Goal: Task Accomplishment & Management: Manage account settings

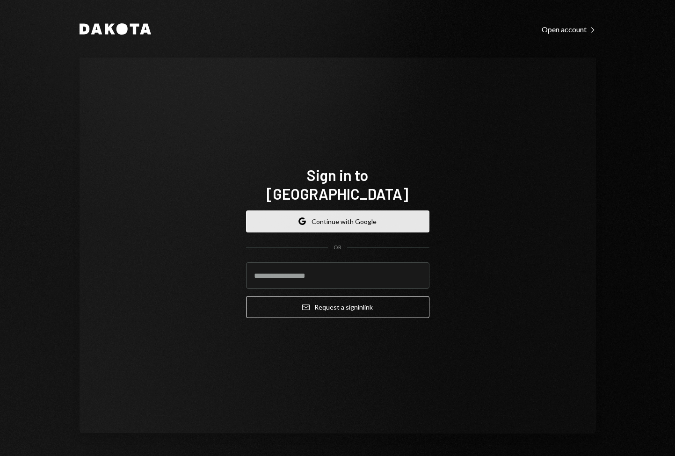
click at [361, 210] on button "Google Continue with Google" at bounding box center [337, 221] width 183 height 22
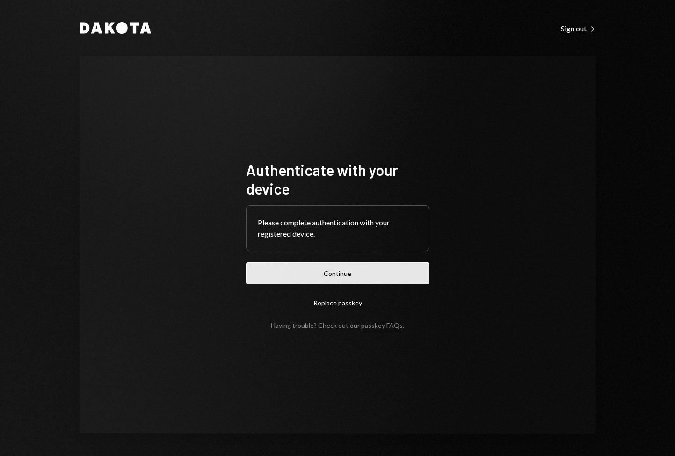
click at [311, 279] on button "Continue" at bounding box center [337, 273] width 183 height 22
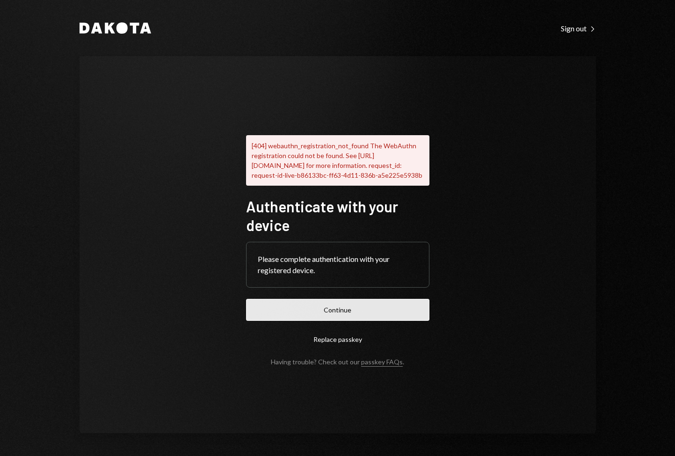
click at [351, 299] on button "Continue" at bounding box center [337, 310] width 183 height 22
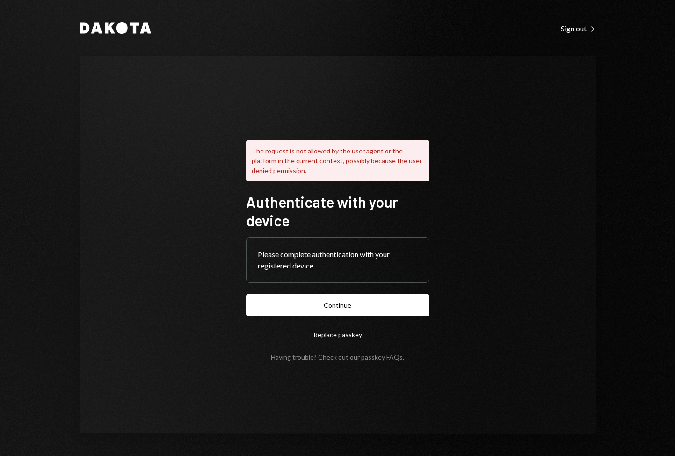
drag, startPoint x: 480, startPoint y: 246, endPoint x: 456, endPoint y: 262, distance: 28.7
click at [480, 246] on div "The request is not allowed by the user agent or the platform in the current con…" at bounding box center [337, 244] width 516 height 377
click at [309, 271] on div "Please complete authentication with your registered device." at bounding box center [338, 260] width 160 height 22
click at [337, 308] on button "Continue" at bounding box center [337, 305] width 183 height 22
click at [142, 28] on icon at bounding box center [145, 28] width 11 height 11
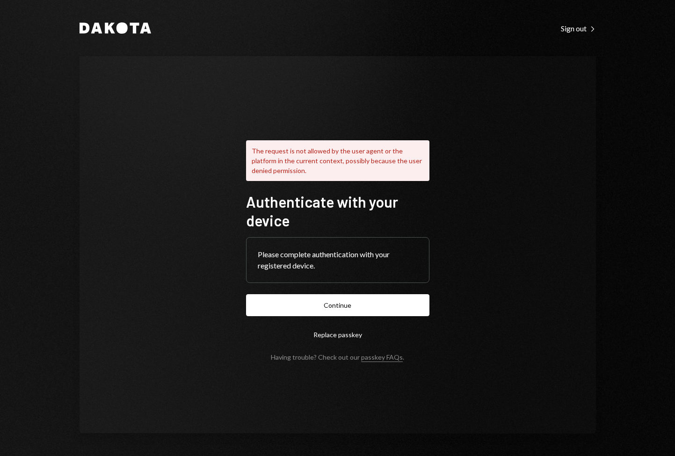
click at [95, 28] on icon at bounding box center [96, 28] width 11 height 11
